Goal: Go to known website: Access a specific website the user already knows

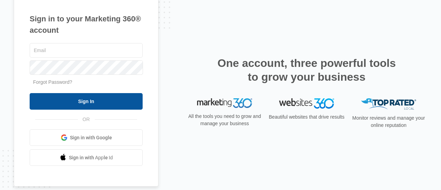
type input "[PERSON_NAME][EMAIL_ADDRESS][DOMAIN_NAME]"
click at [88, 99] on input "Sign In" at bounding box center [86, 101] width 113 height 17
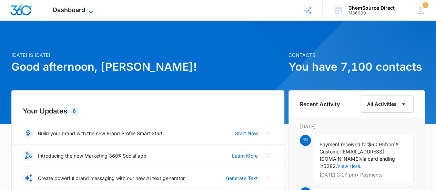
click at [91, 11] on icon at bounding box center [91, 12] width 8 height 8
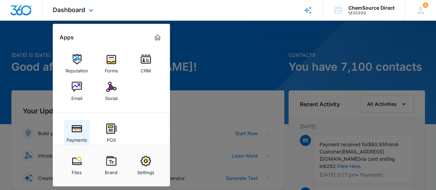
click at [75, 127] on img at bounding box center [77, 128] width 10 height 10
